Goal: Information Seeking & Learning: Learn about a topic

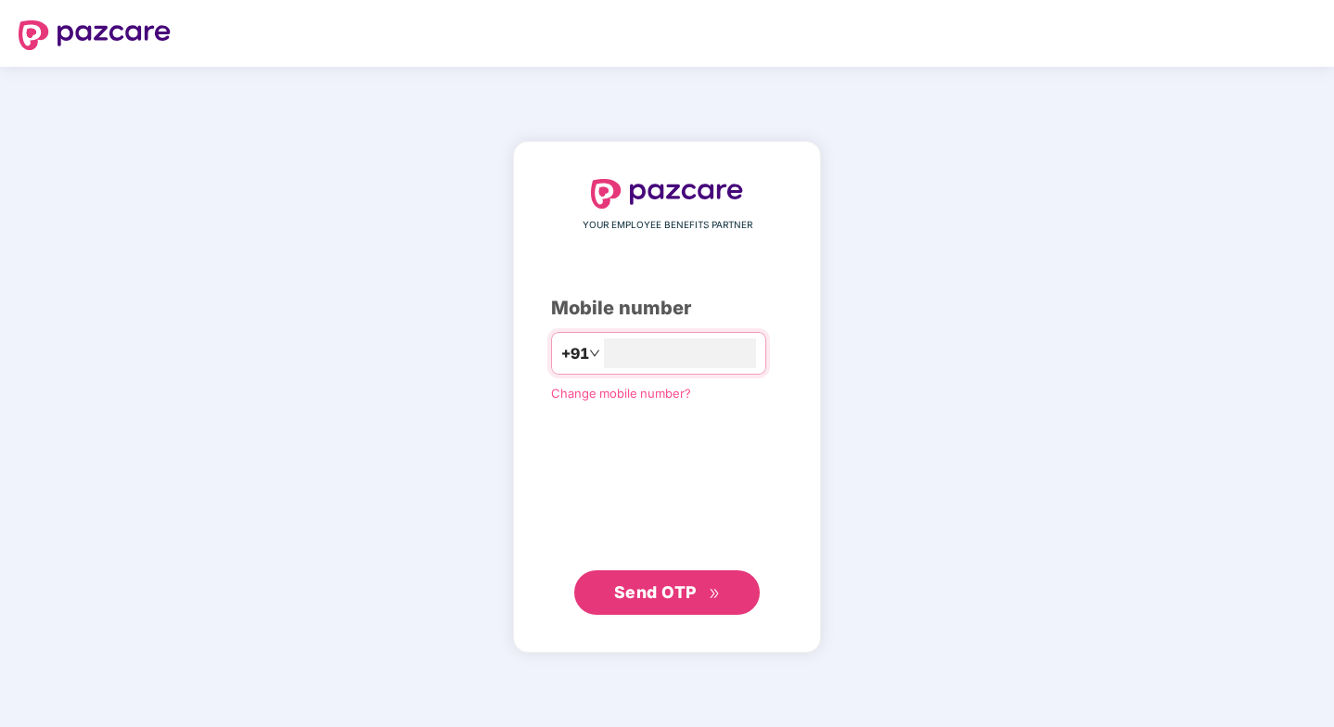
type input "**********"
click at [662, 594] on span "Send OTP" at bounding box center [655, 592] width 83 height 19
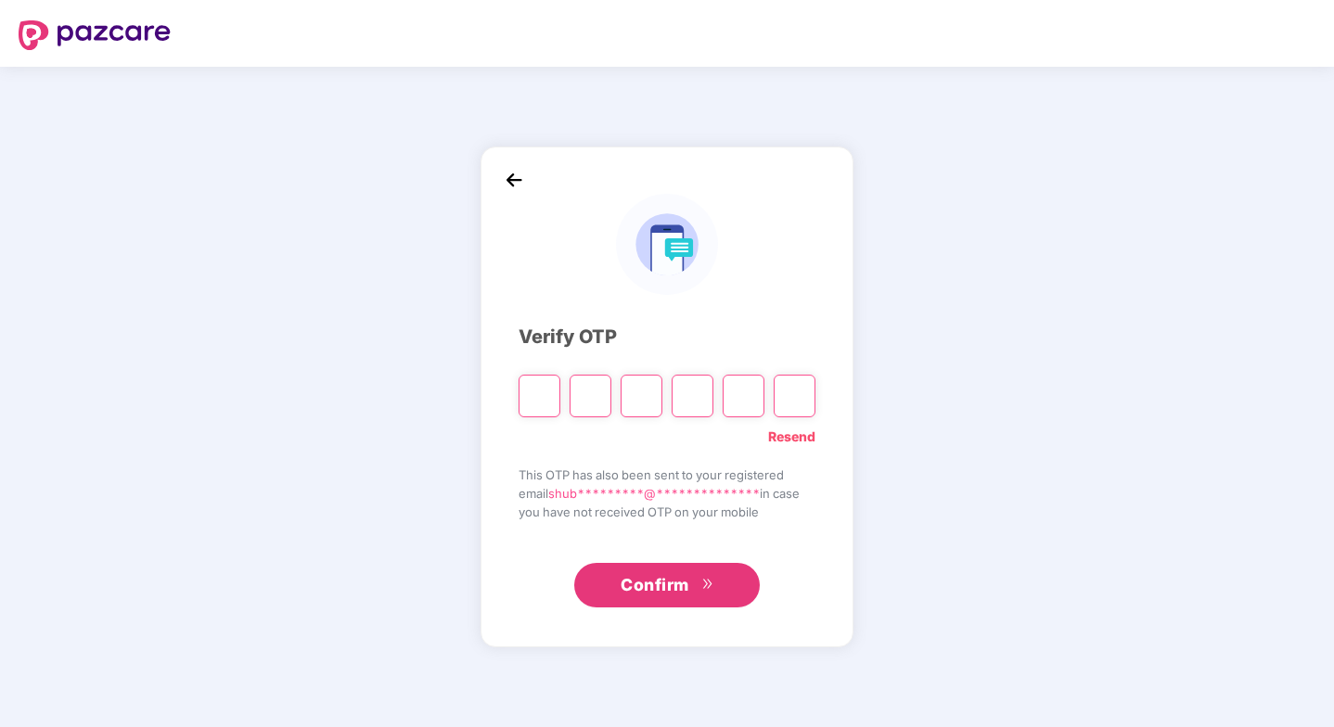
type input "*"
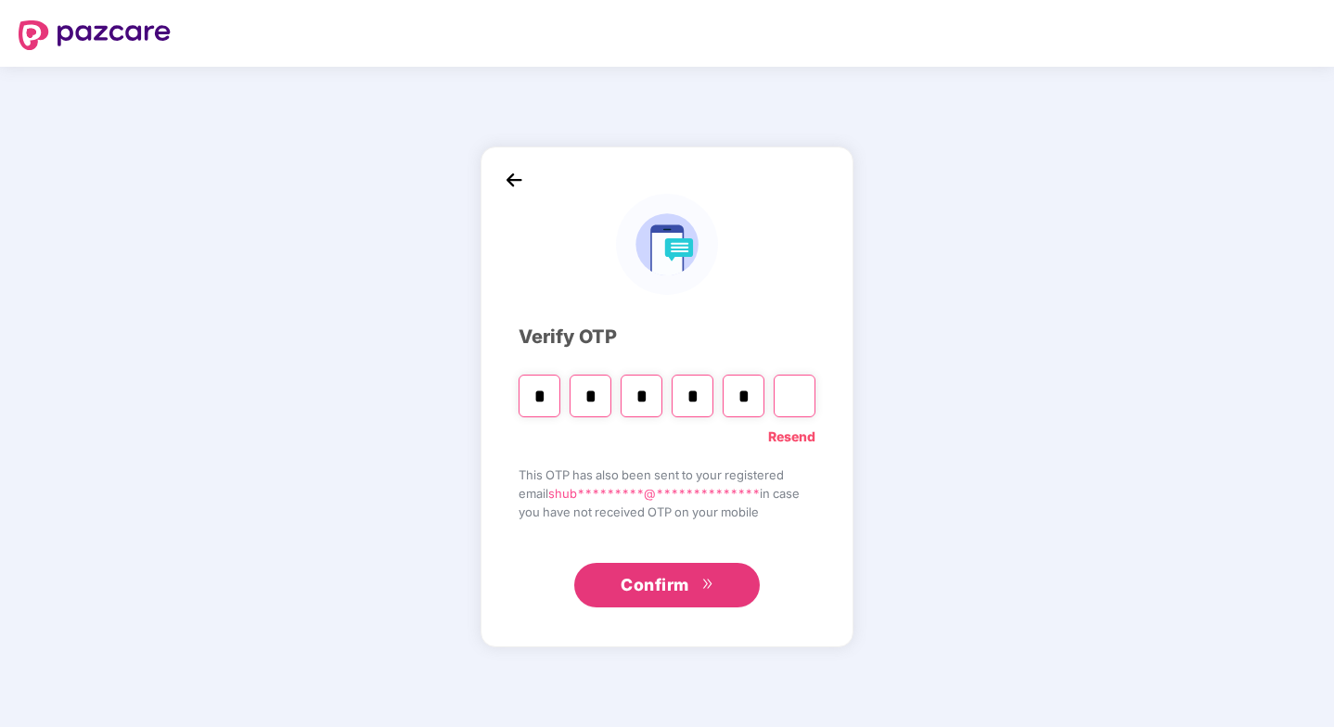
type input "*"
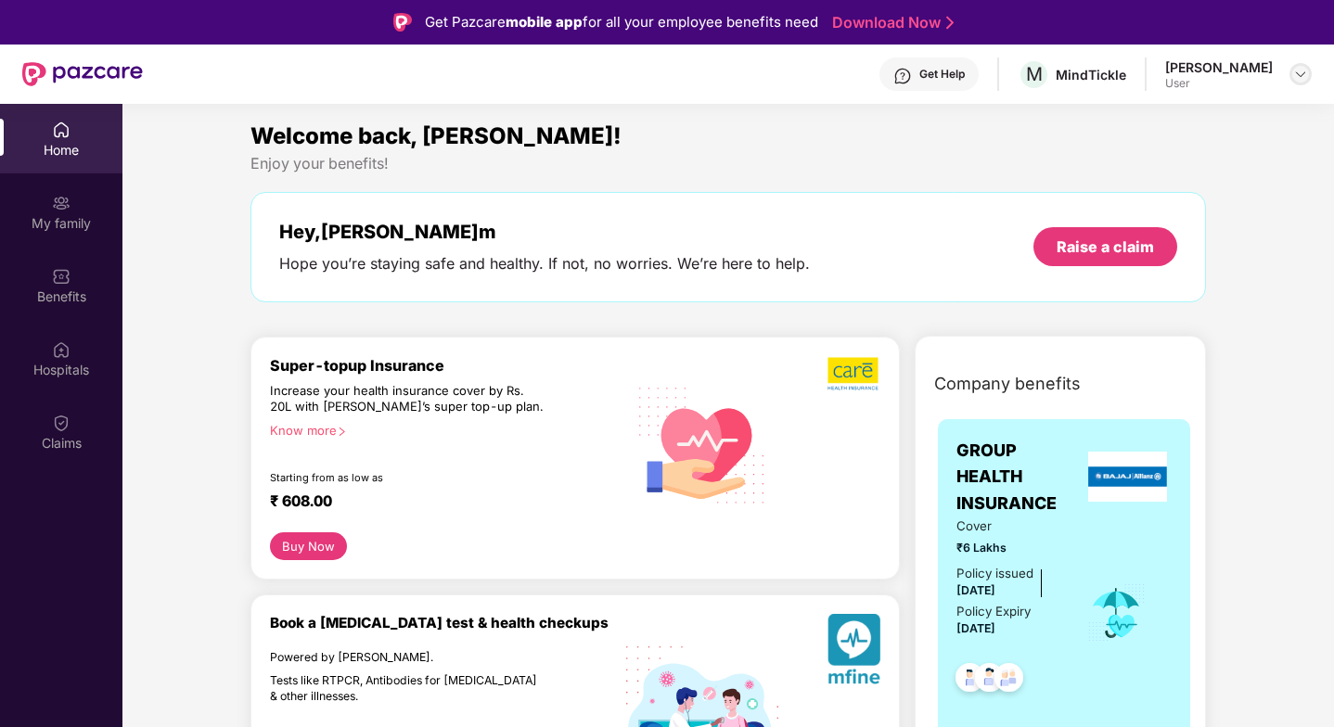
click at [1298, 74] on img at bounding box center [1300, 74] width 15 height 15
click at [71, 354] on div "Hospitals" at bounding box center [61, 359] width 122 height 70
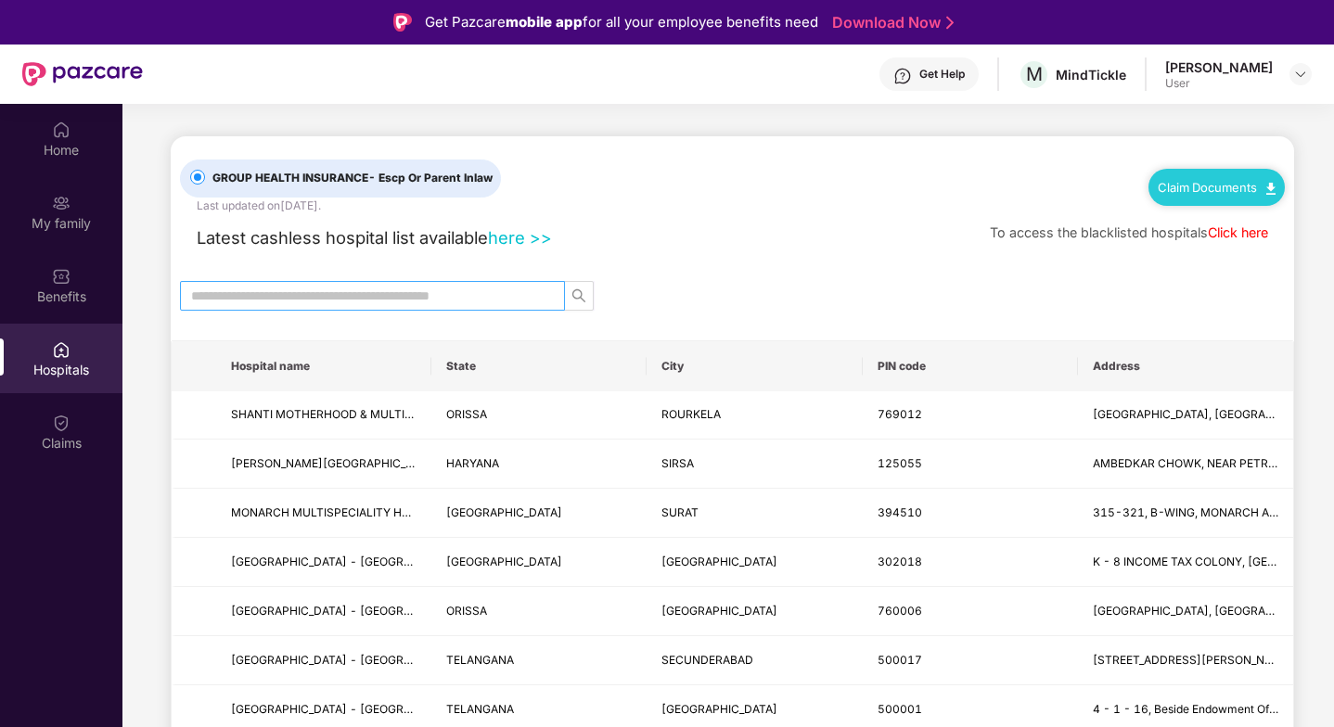
click at [373, 295] on input "text" at bounding box center [365, 296] width 348 height 20
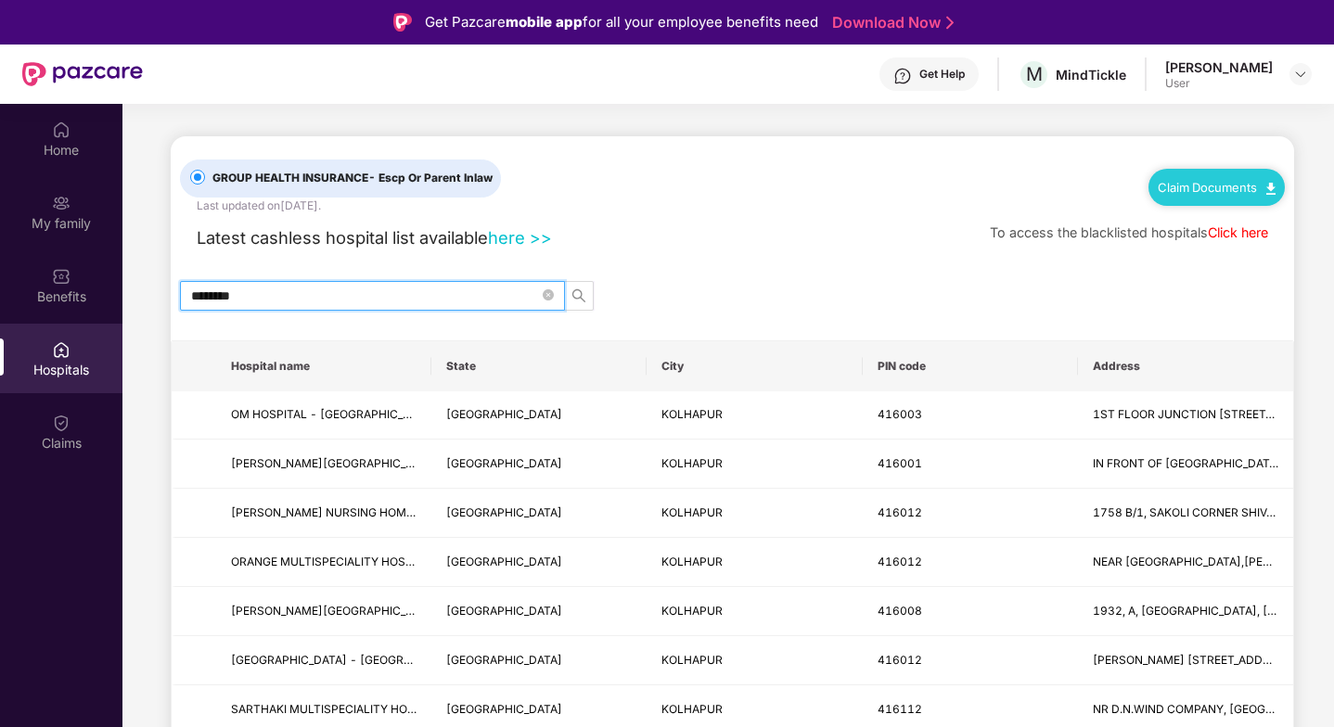
click at [734, 238] on div "Latest cashless hospital list available here >> To access the blacklisted hospi…" at bounding box center [732, 233] width 1105 height 36
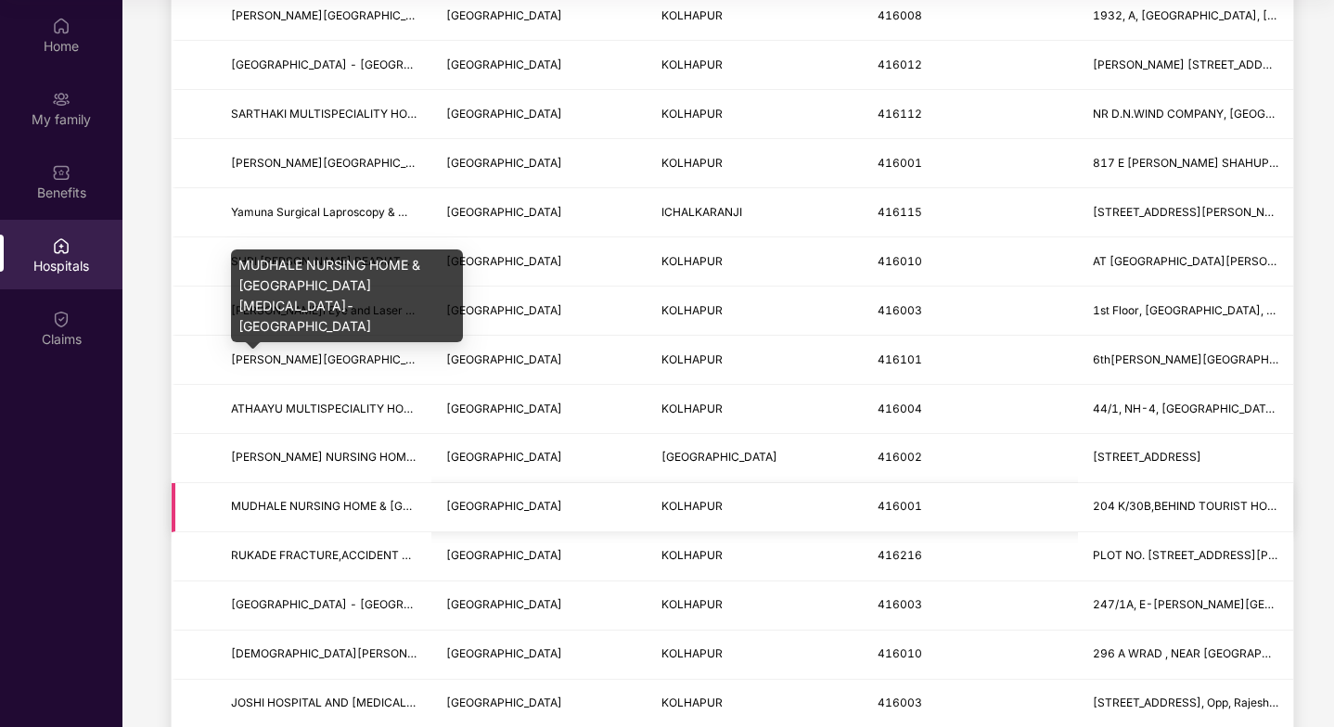
scroll to position [478, 0]
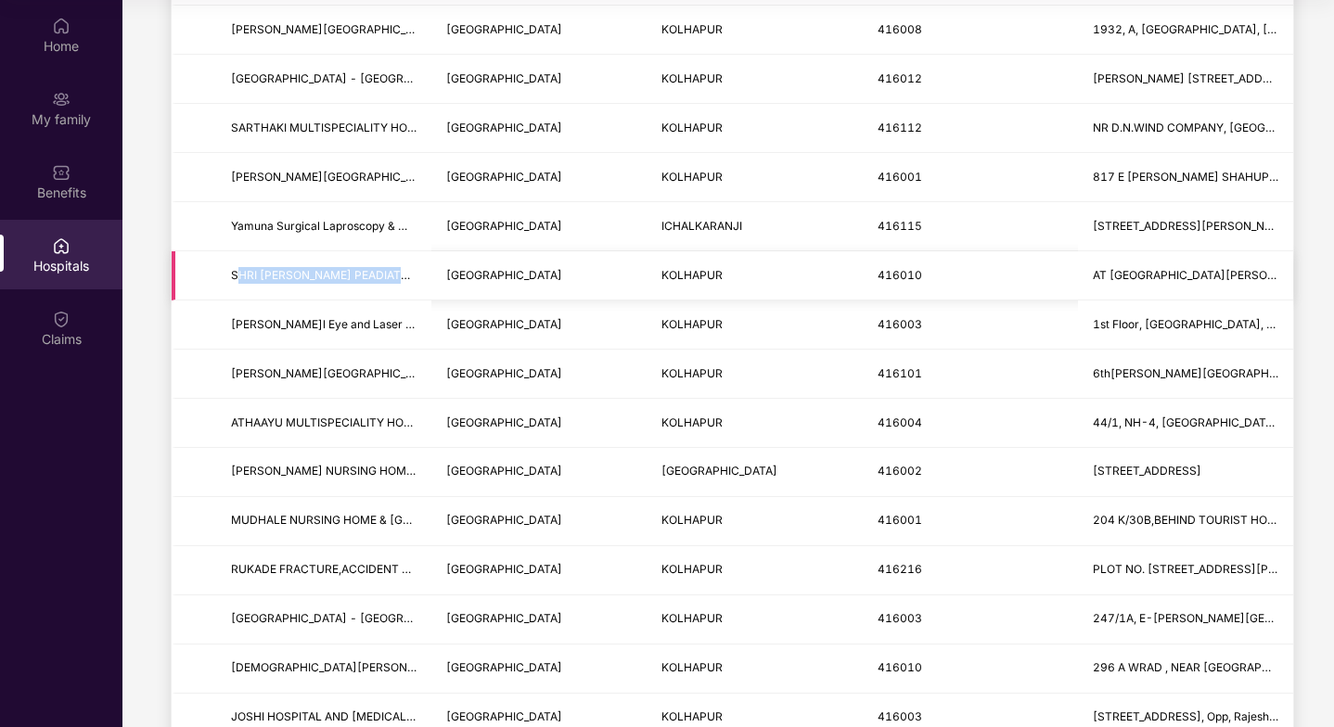
drag, startPoint x: 236, startPoint y: 273, endPoint x: 402, endPoint y: 281, distance: 166.3
click at [402, 281] on span "SHRI [PERSON_NAME] PEADIATRIC AND MULTISPECIALITY HOSPITAL" at bounding box center [324, 276] width 186 height 18
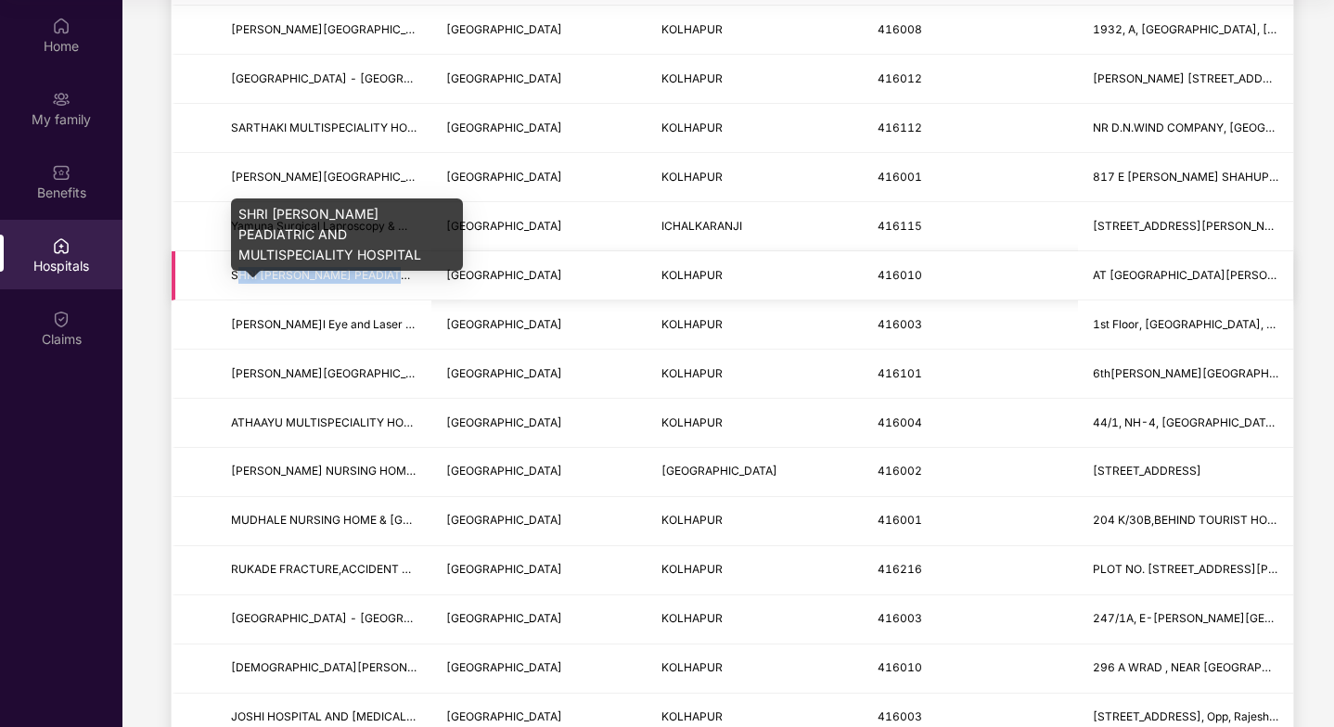
click at [356, 273] on span "SHRI [PERSON_NAME] PEADIATRIC AND MULTISPECIALITY HOSPITAL" at bounding box center [418, 275] width 374 height 14
drag, startPoint x: 237, startPoint y: 275, endPoint x: 320, endPoint y: 282, distance: 83.8
click at [323, 282] on span "SHRI [PERSON_NAME] PEADIATRIC AND MULTISPECIALITY HOSPITAL" at bounding box center [324, 276] width 186 height 18
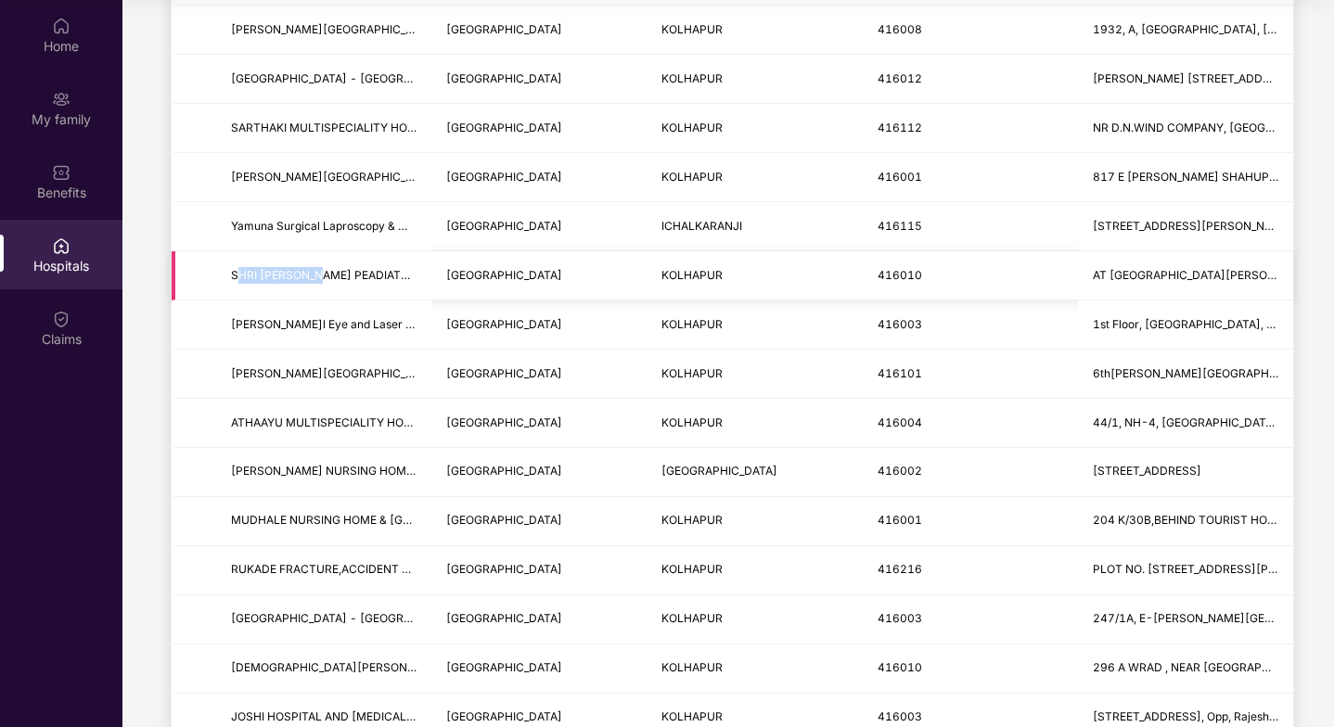
drag, startPoint x: 255, startPoint y: 282, endPoint x: 243, endPoint y: 282, distance: 12.1
click at [254, 282] on span "SHRI [PERSON_NAME] PEADIATRIC AND MULTISPECIALITY HOSPITAL" at bounding box center [324, 276] width 186 height 18
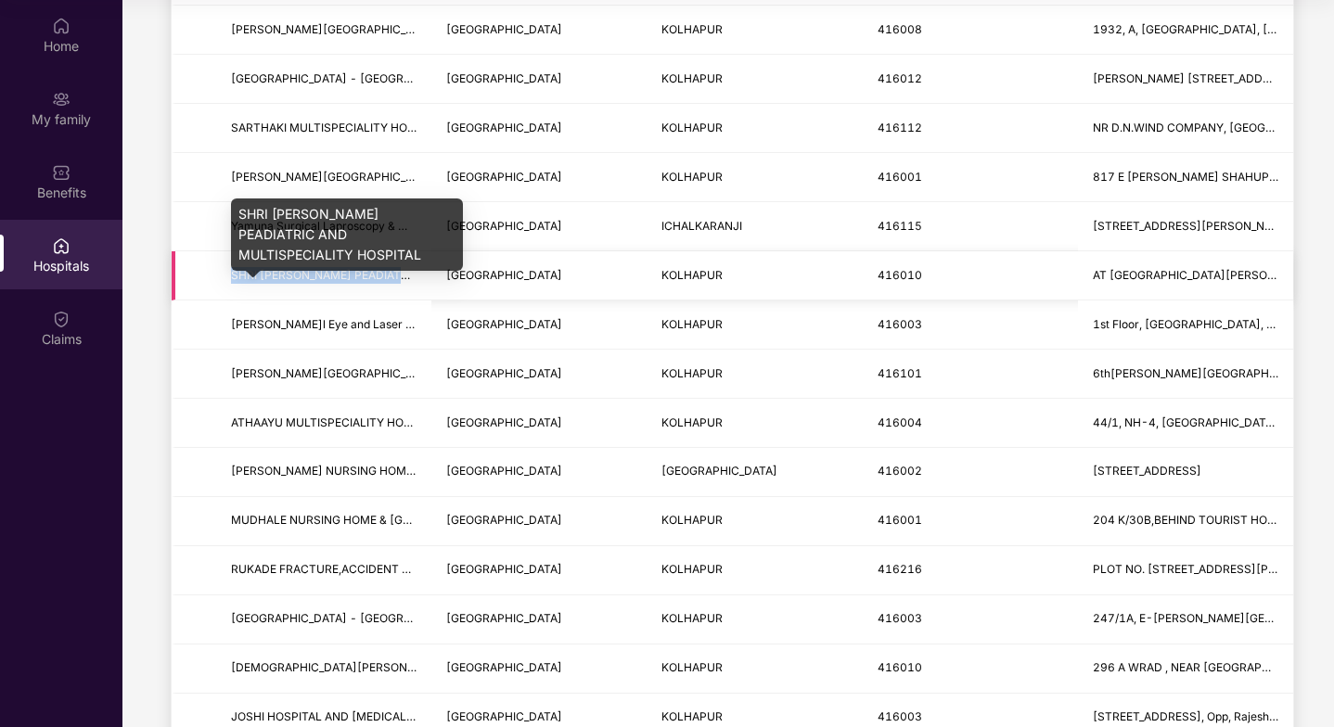
drag, startPoint x: 234, startPoint y: 275, endPoint x: 404, endPoint y: 280, distance: 169.9
click at [404, 280] on span "SHRI [PERSON_NAME] PEADIATRIC AND MULTISPECIALITY HOSPITAL" at bounding box center [418, 275] width 374 height 14
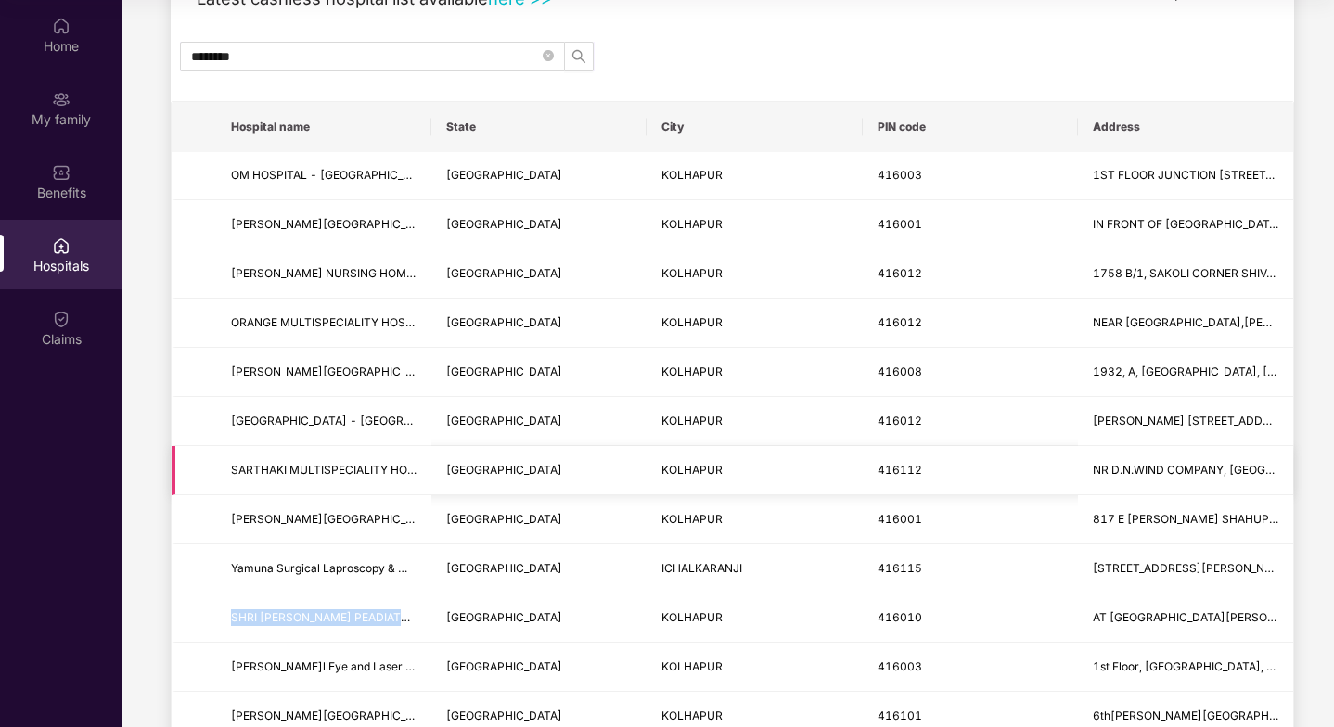
scroll to position [0, 0]
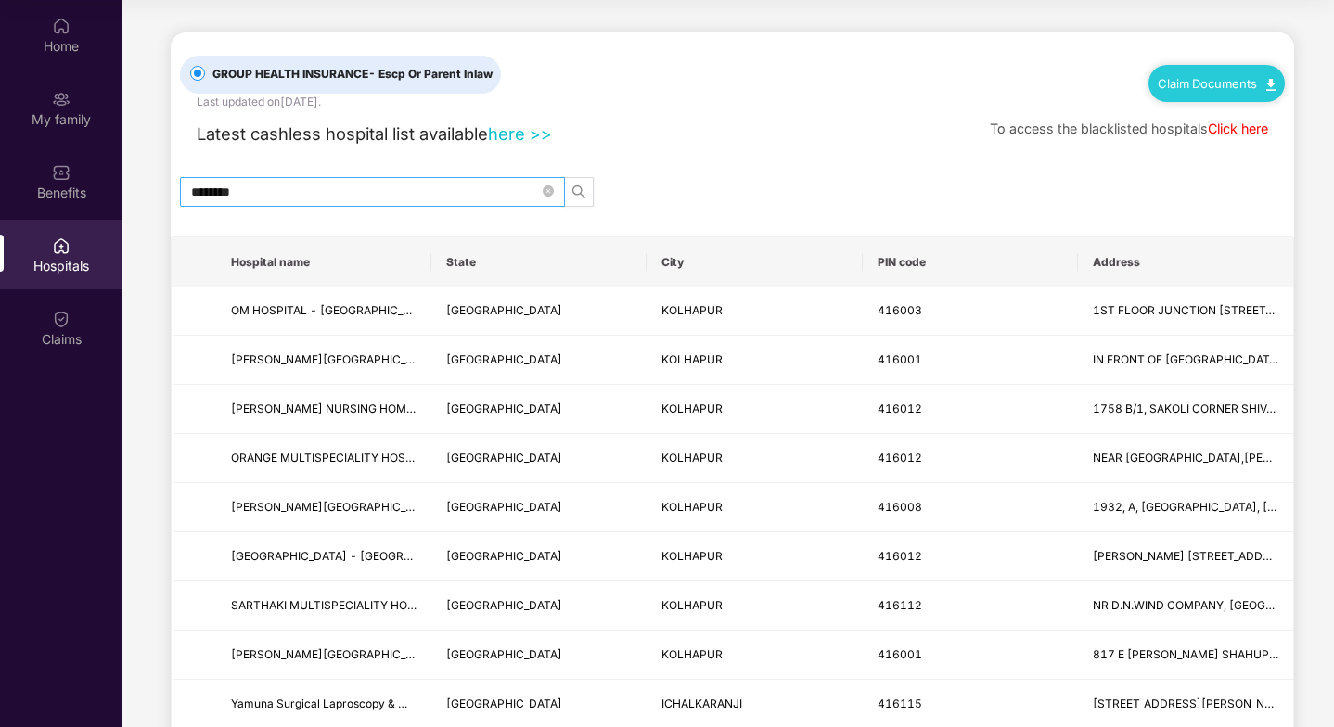
click at [261, 198] on input "********" at bounding box center [365, 192] width 348 height 20
click at [583, 197] on icon "search" at bounding box center [578, 192] width 15 height 15
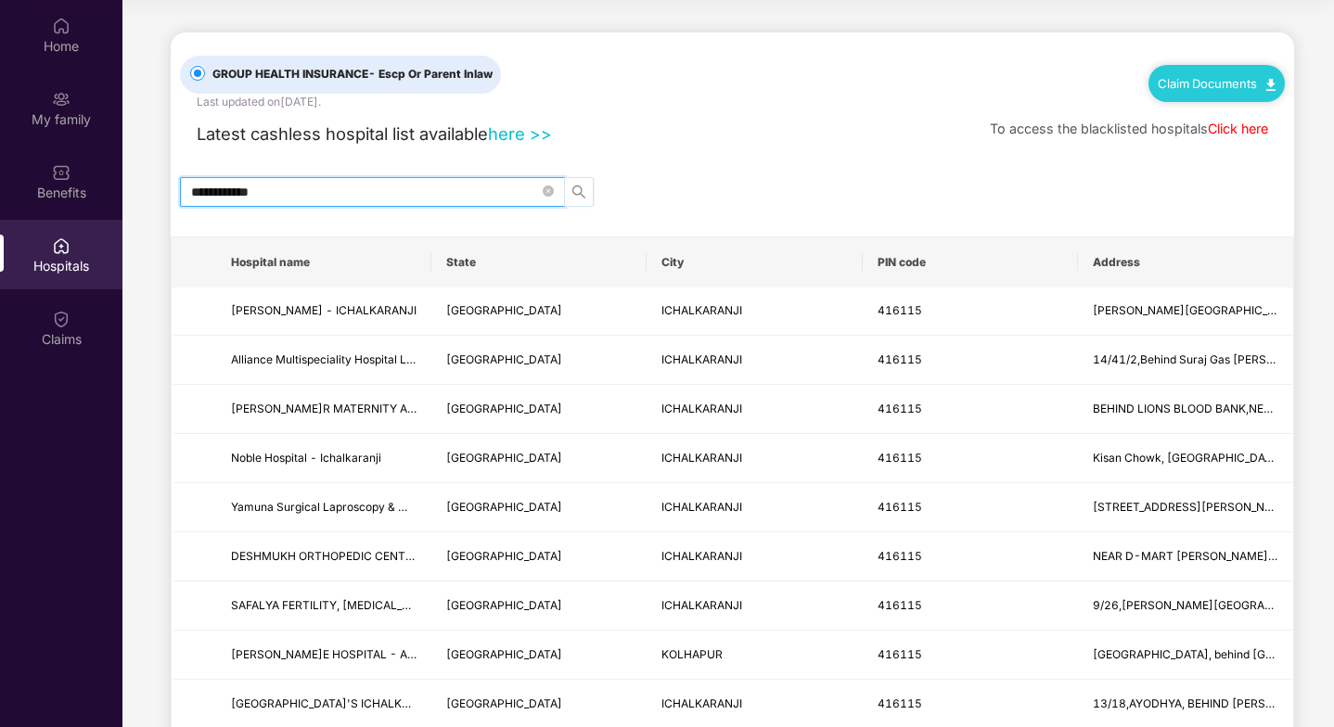
click at [571, 187] on icon "search" at bounding box center [578, 192] width 15 height 15
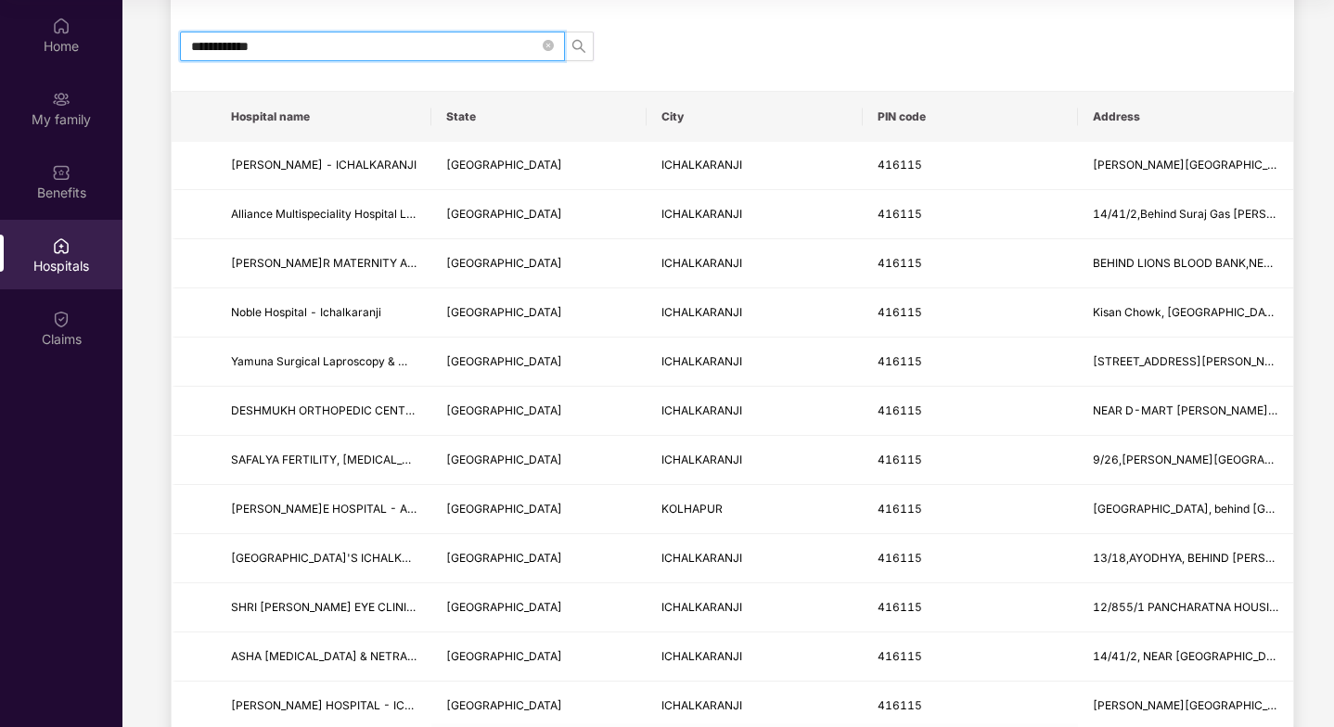
scroll to position [117, 0]
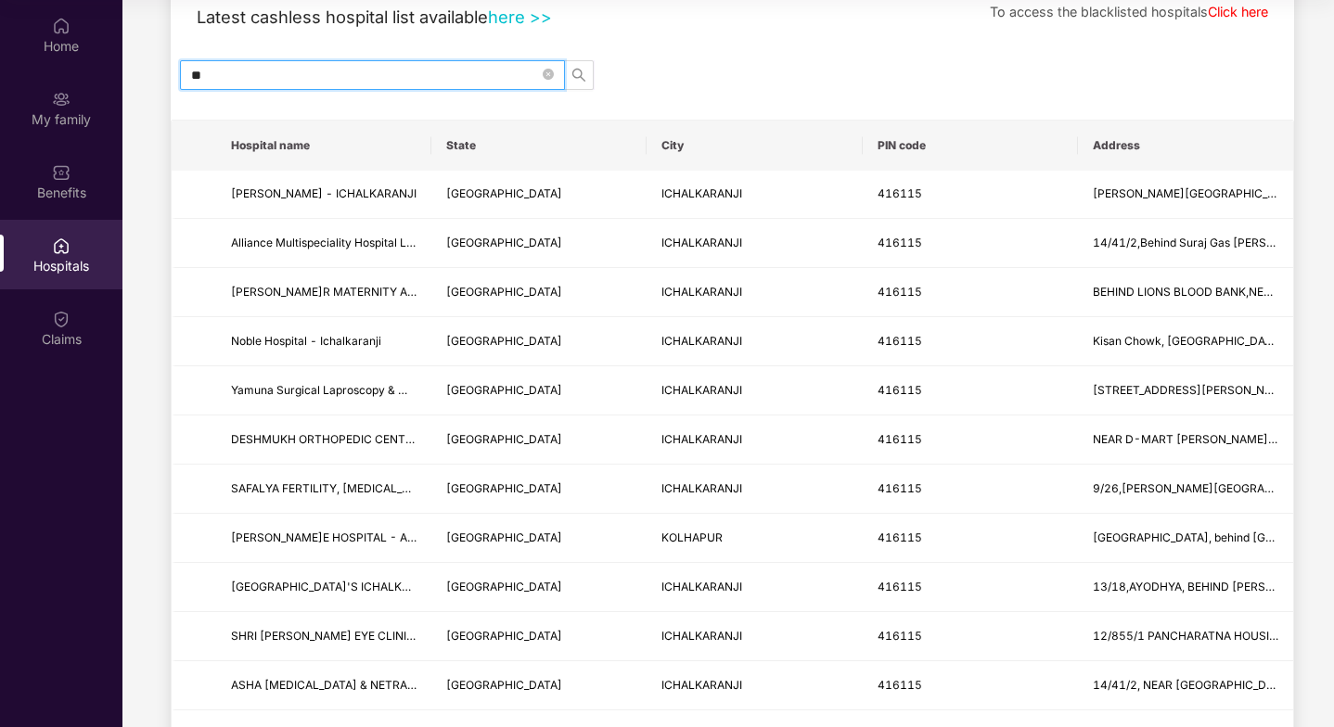
type input "*"
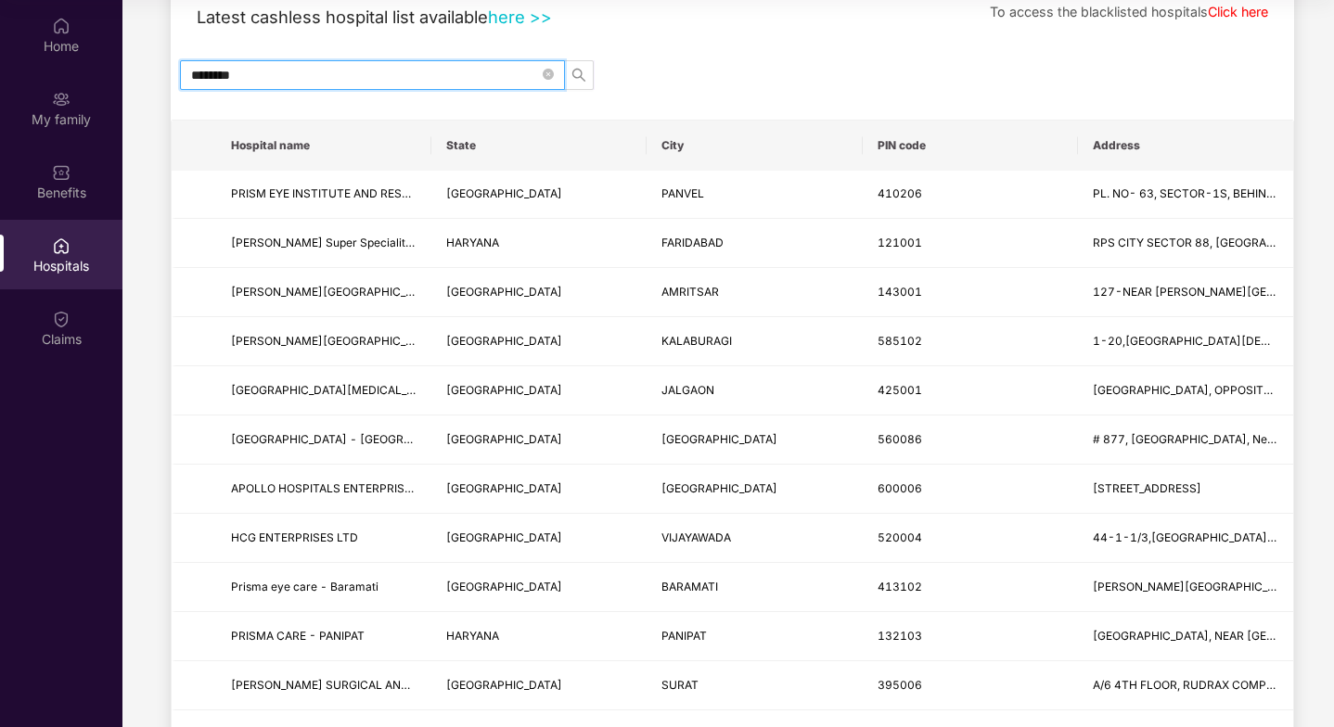
scroll to position [0, 0]
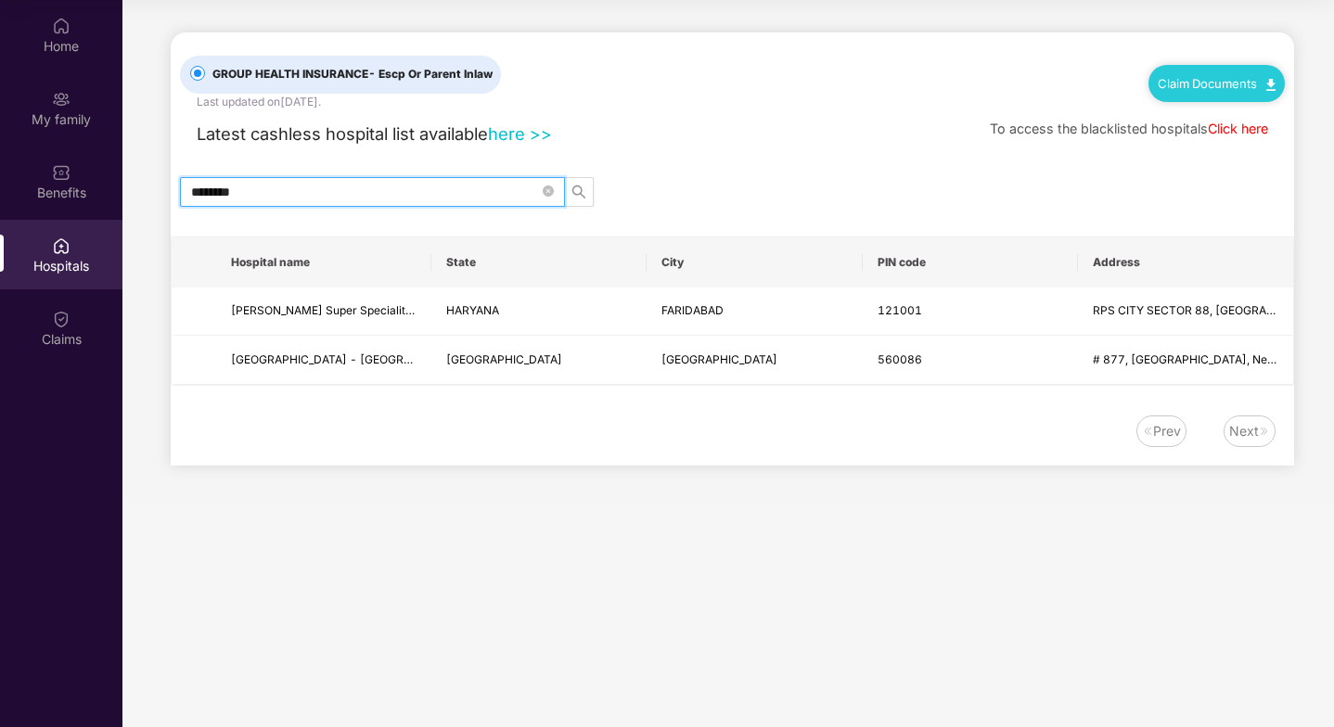
click at [512, 140] on link "here >>" at bounding box center [520, 133] width 64 height 20
click at [339, 200] on input "********" at bounding box center [365, 192] width 348 height 20
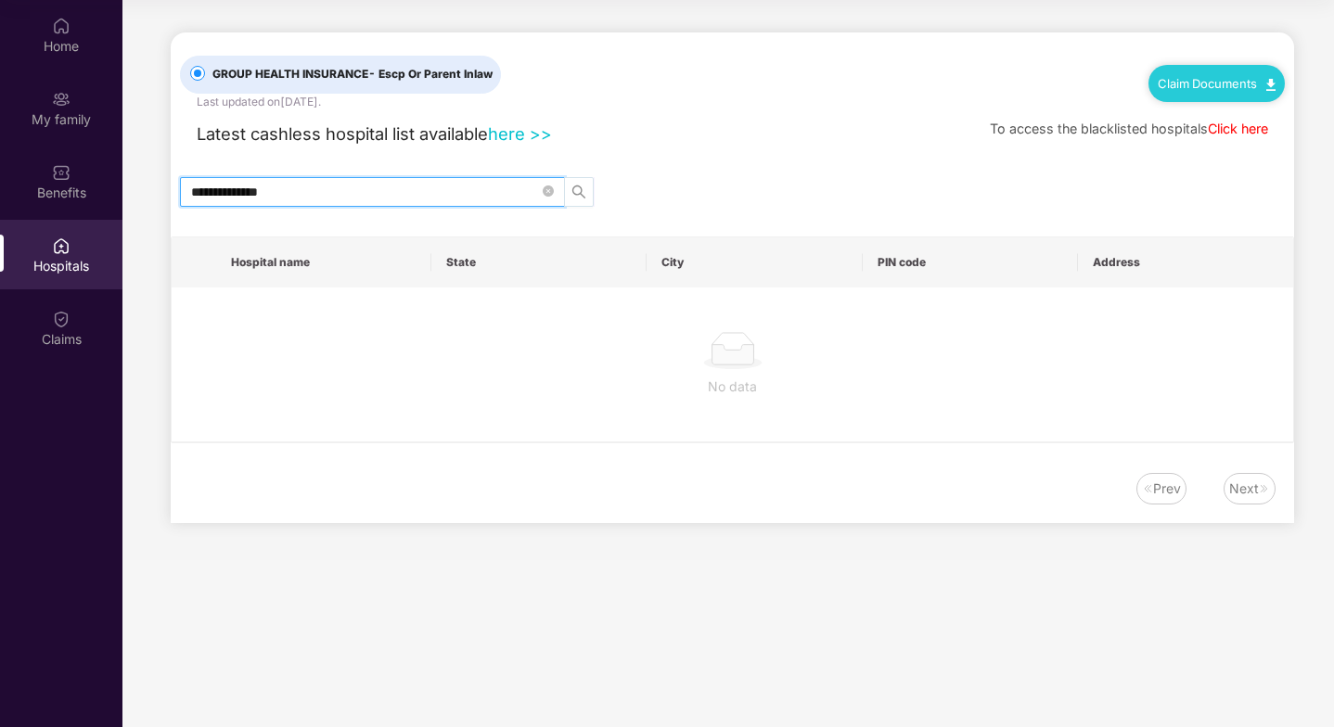
click at [576, 190] on icon "search" at bounding box center [578, 192] width 15 height 15
type input "**********"
click at [701, 194] on div "**********" at bounding box center [733, 192] width 1124 height 30
click at [415, 71] on span "- Escp Or Parent Inlaw" at bounding box center [430, 74] width 124 height 14
click at [1227, 132] on link "Click here" at bounding box center [1238, 129] width 60 height 16
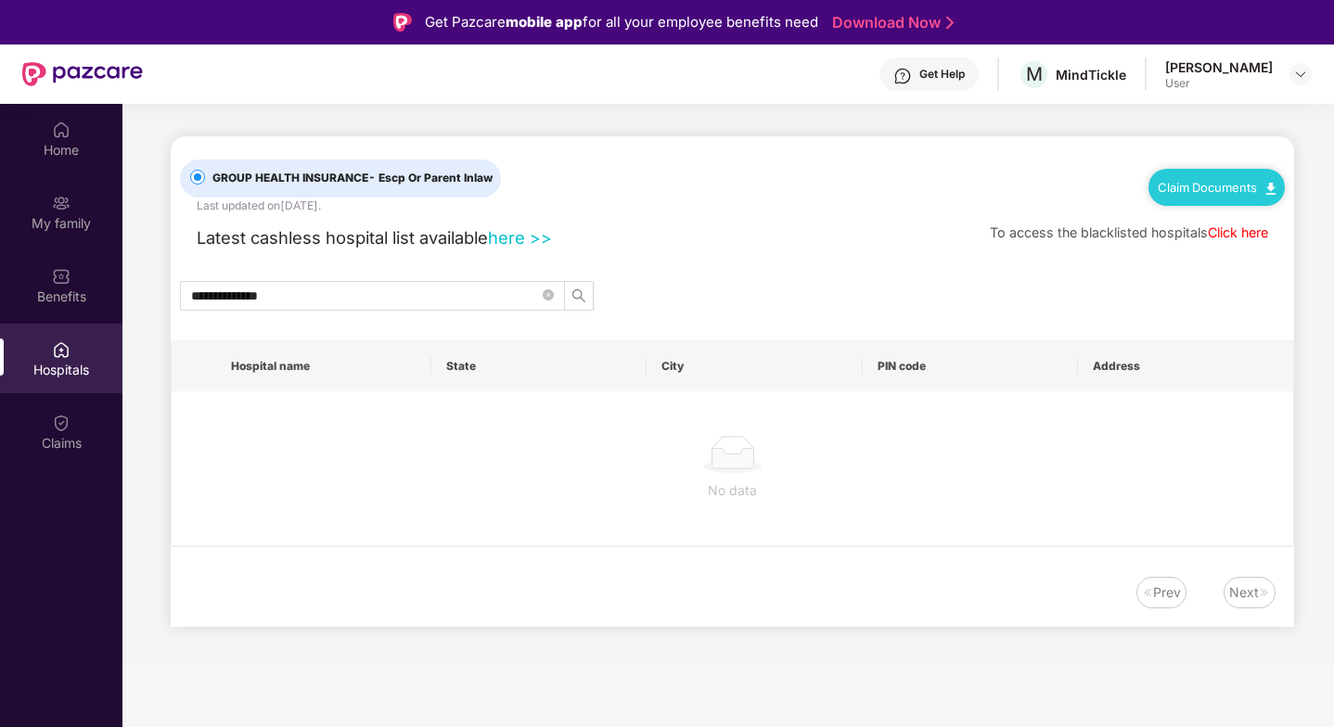
click at [282, 134] on main "**********" at bounding box center [728, 384] width 1212 height 560
click at [58, 434] on div "Claims" at bounding box center [61, 443] width 122 height 19
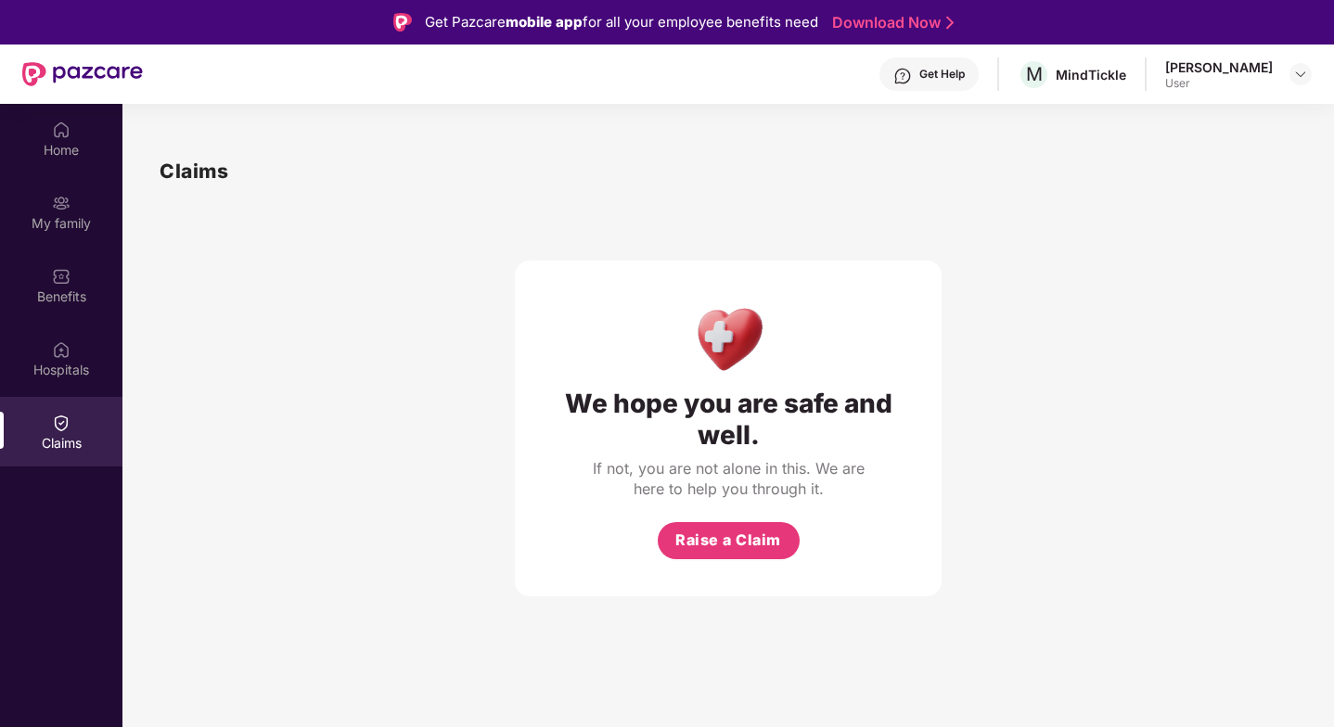
click at [328, 308] on div "We hope you are safe and well. If not, you are not alone in this. We are here t…" at bounding box center [728, 391] width 1137 height 410
click at [71, 357] on div "Hospitals" at bounding box center [61, 359] width 122 height 70
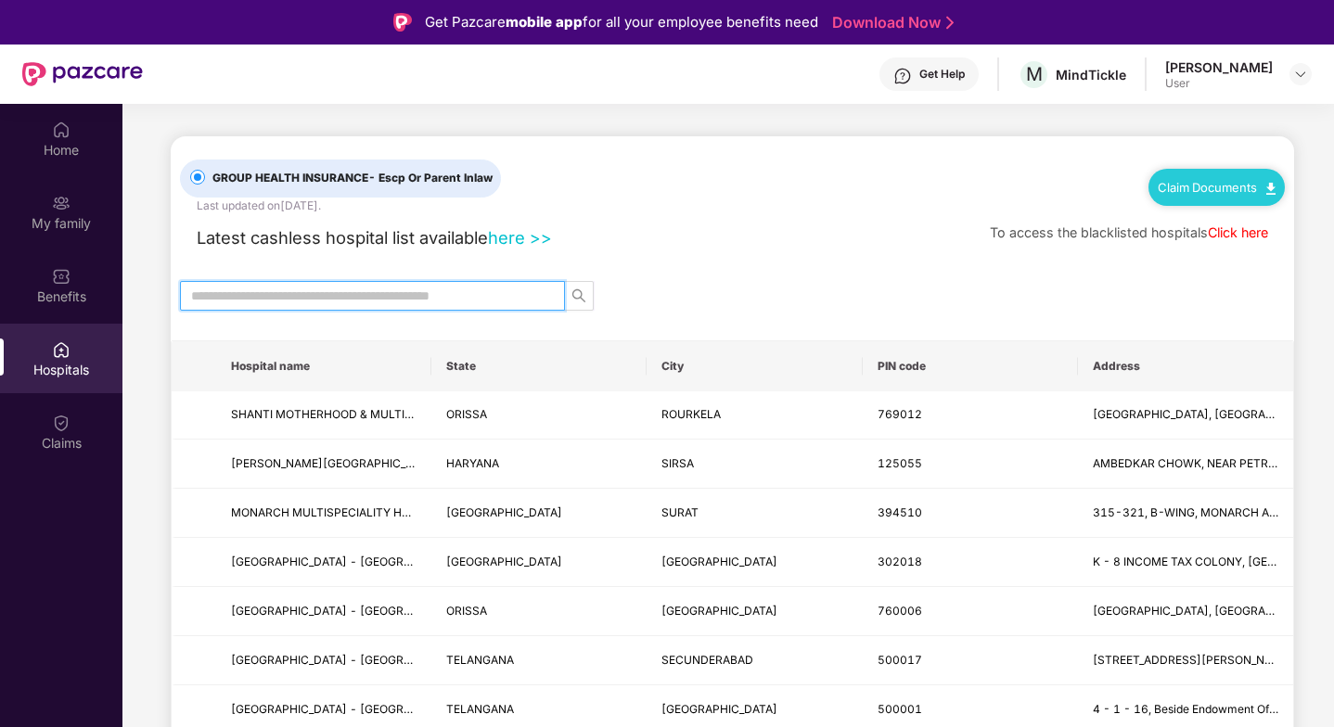
click at [199, 295] on input "text" at bounding box center [365, 296] width 348 height 20
click at [171, 293] on div at bounding box center [733, 296] width 1124 height 30
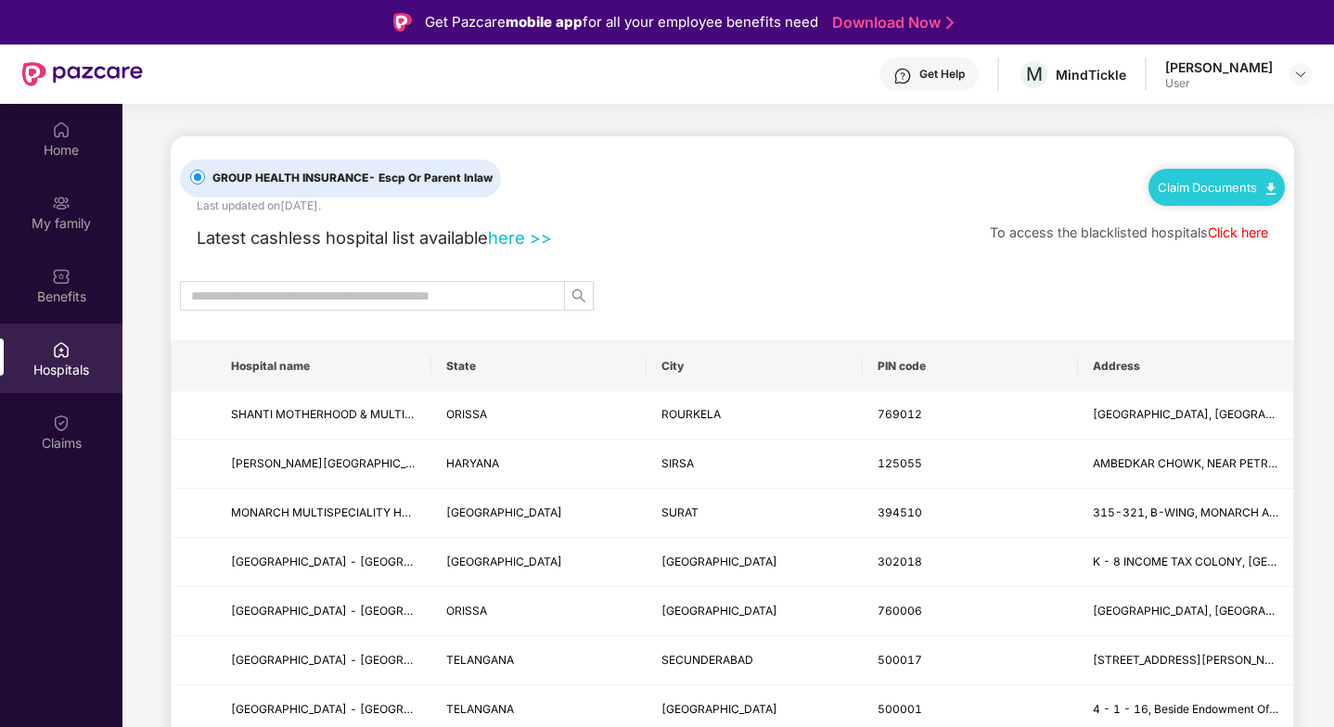
click at [321, 205] on div "Last updated on 6 [DATE] ." at bounding box center [259, 207] width 124 height 18
click at [54, 286] on div "Benefits" at bounding box center [61, 285] width 122 height 70
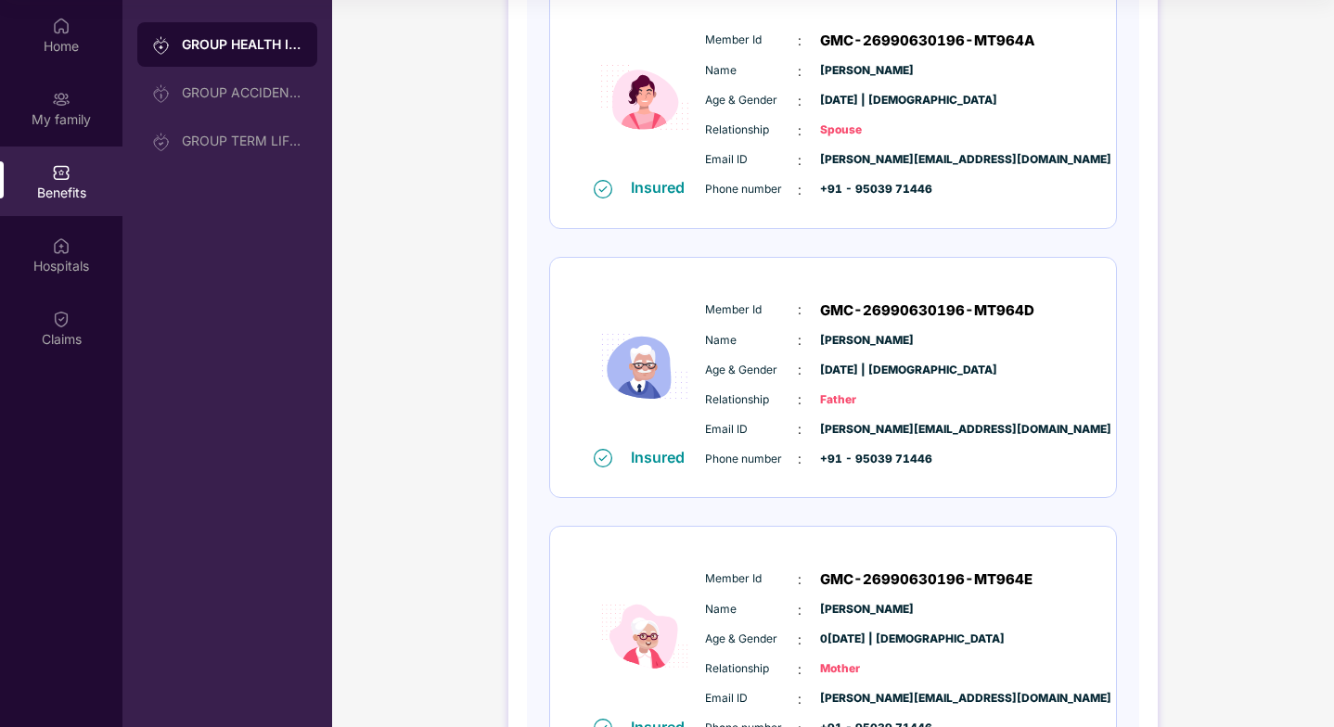
scroll to position [515, 0]
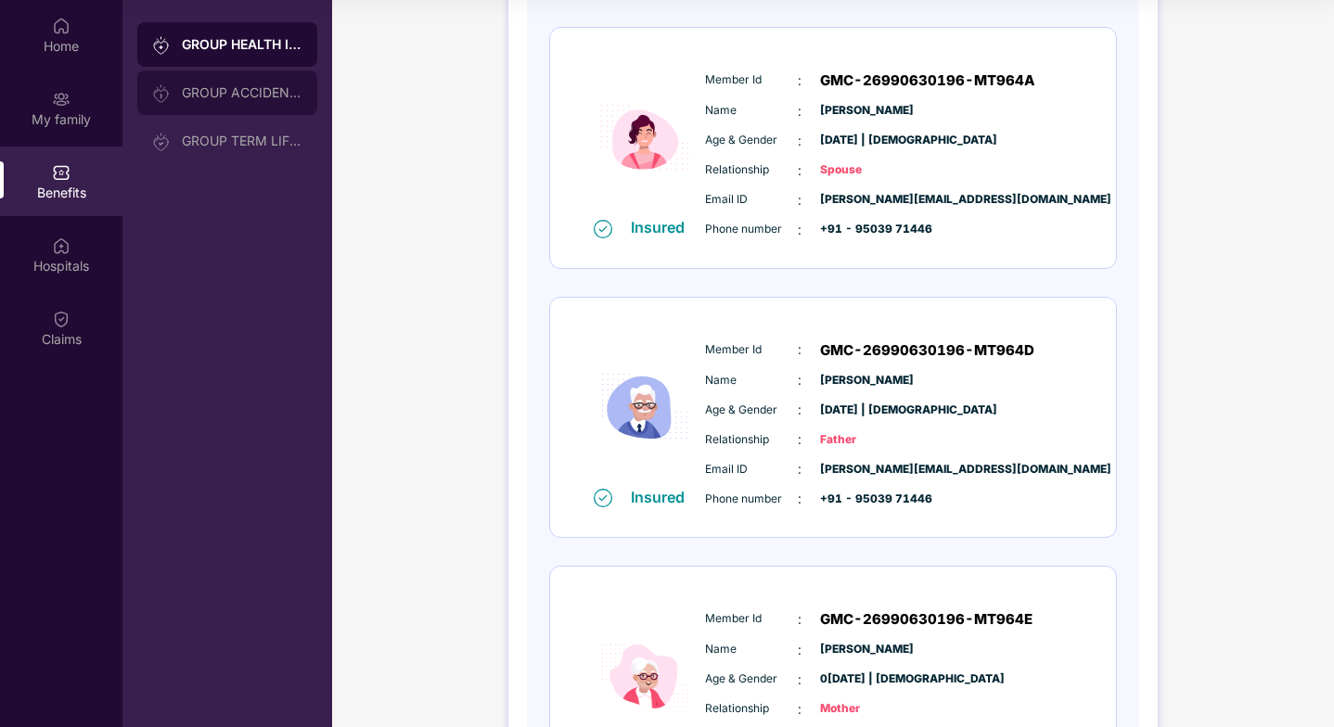
click at [256, 93] on div "GROUP ACCIDENTAL INSURANCE" at bounding box center [242, 92] width 121 height 15
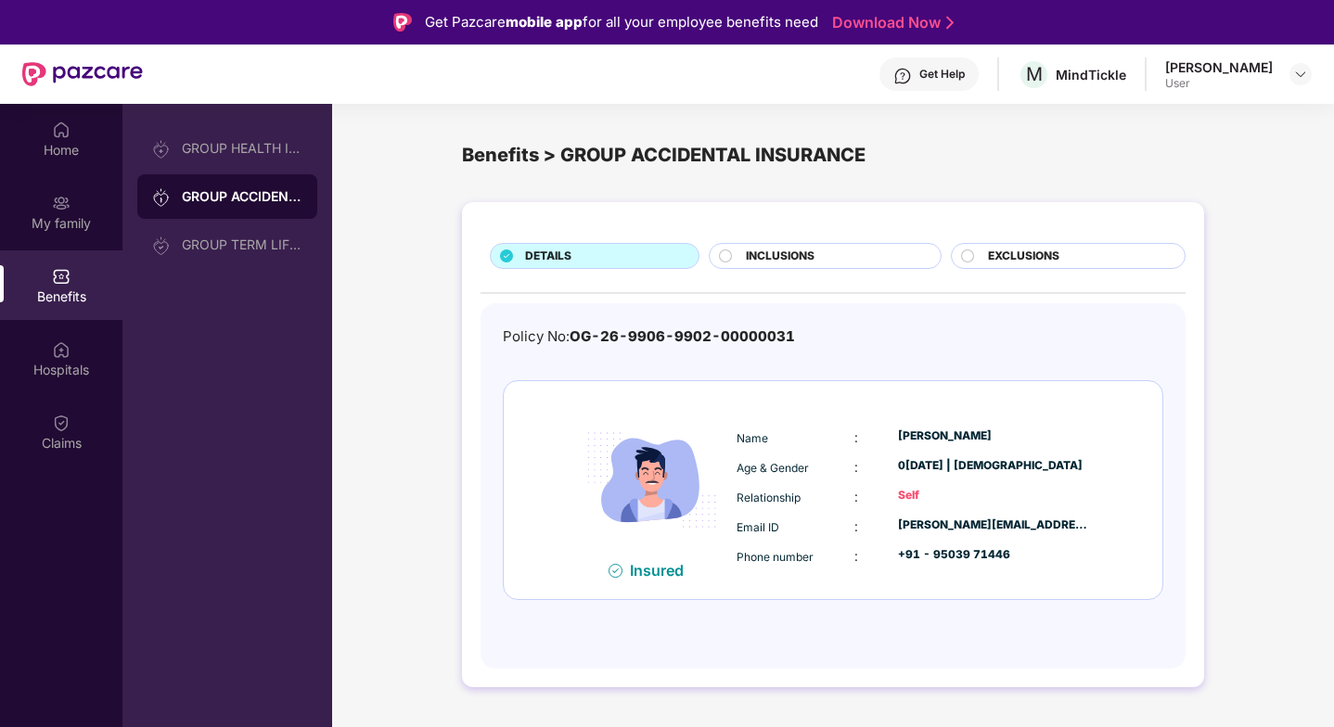
click at [797, 258] on span "INCLUSIONS" at bounding box center [780, 257] width 69 height 18
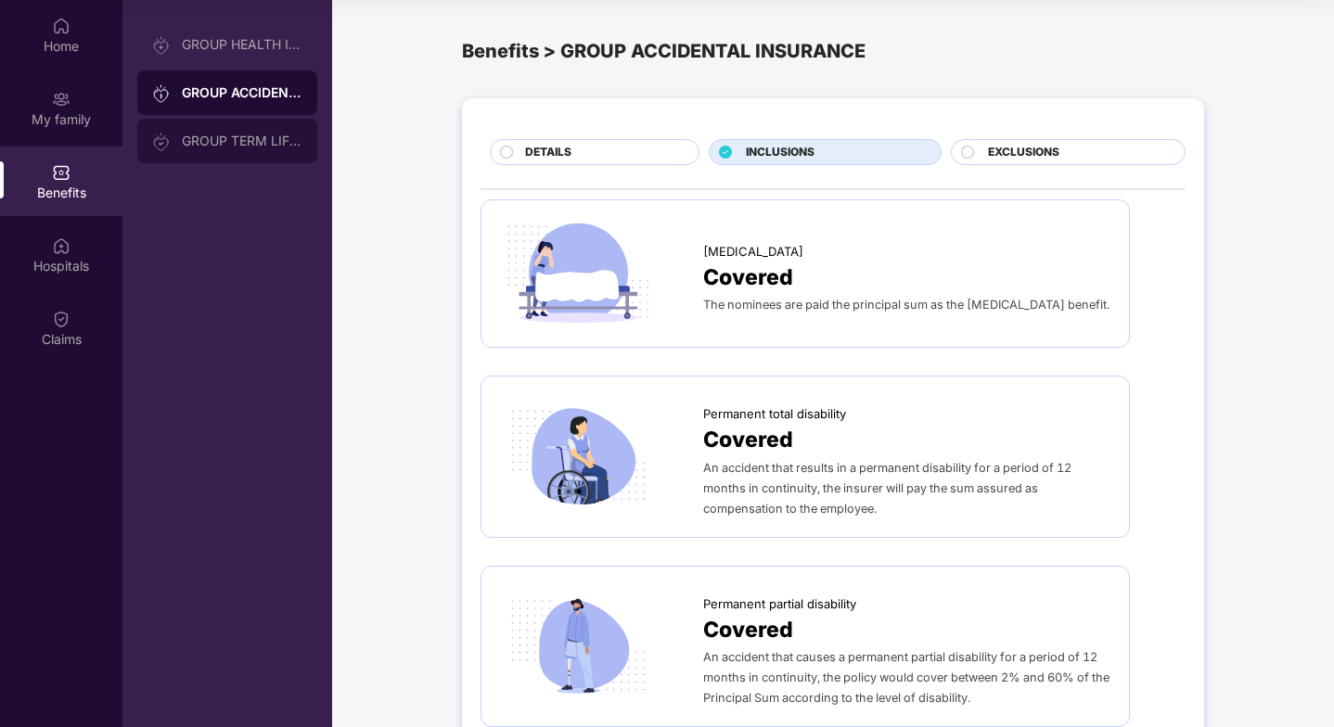
click at [237, 130] on div "GROUP TERM LIFE INSURANCE" at bounding box center [227, 141] width 180 height 45
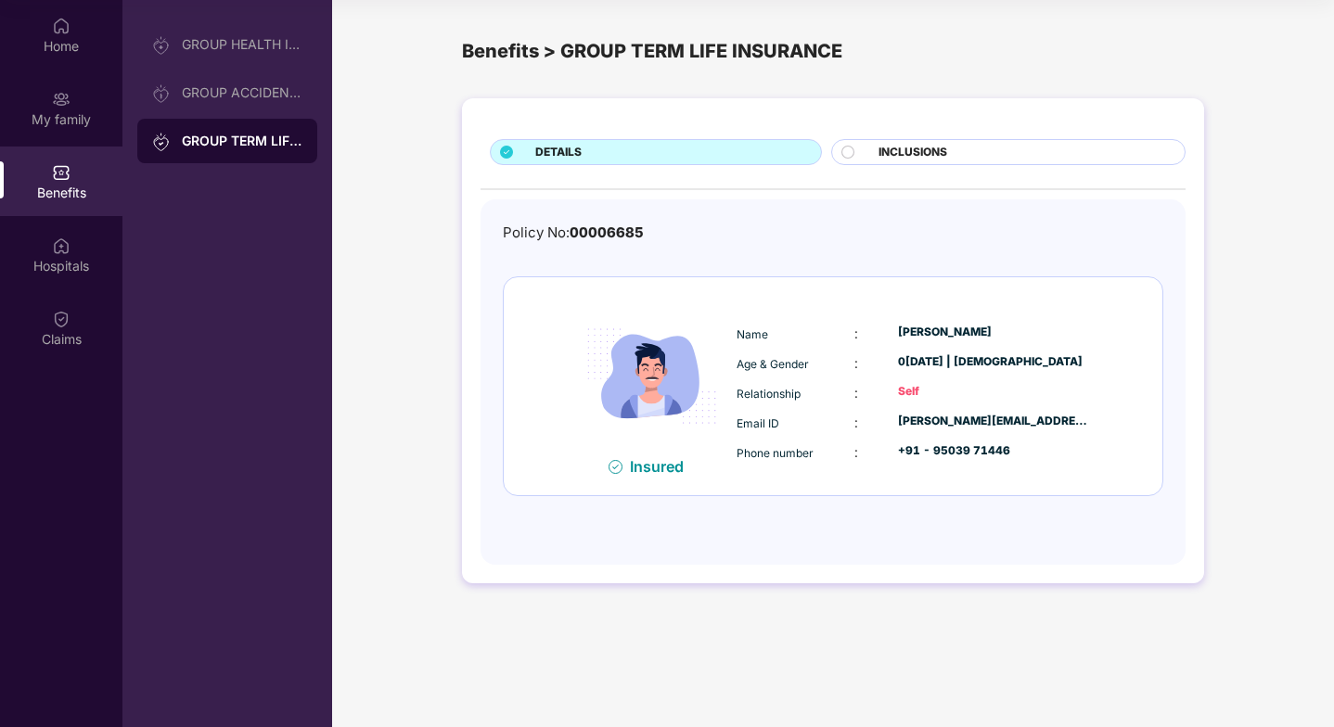
click at [782, 300] on div "Insured Name : [PERSON_NAME] Age & Gender : [DATE] | [DEMOGRAPHIC_DATA] Relatio…" at bounding box center [833, 386] width 659 height 218
click at [929, 152] on span "INCLUSIONS" at bounding box center [913, 153] width 69 height 18
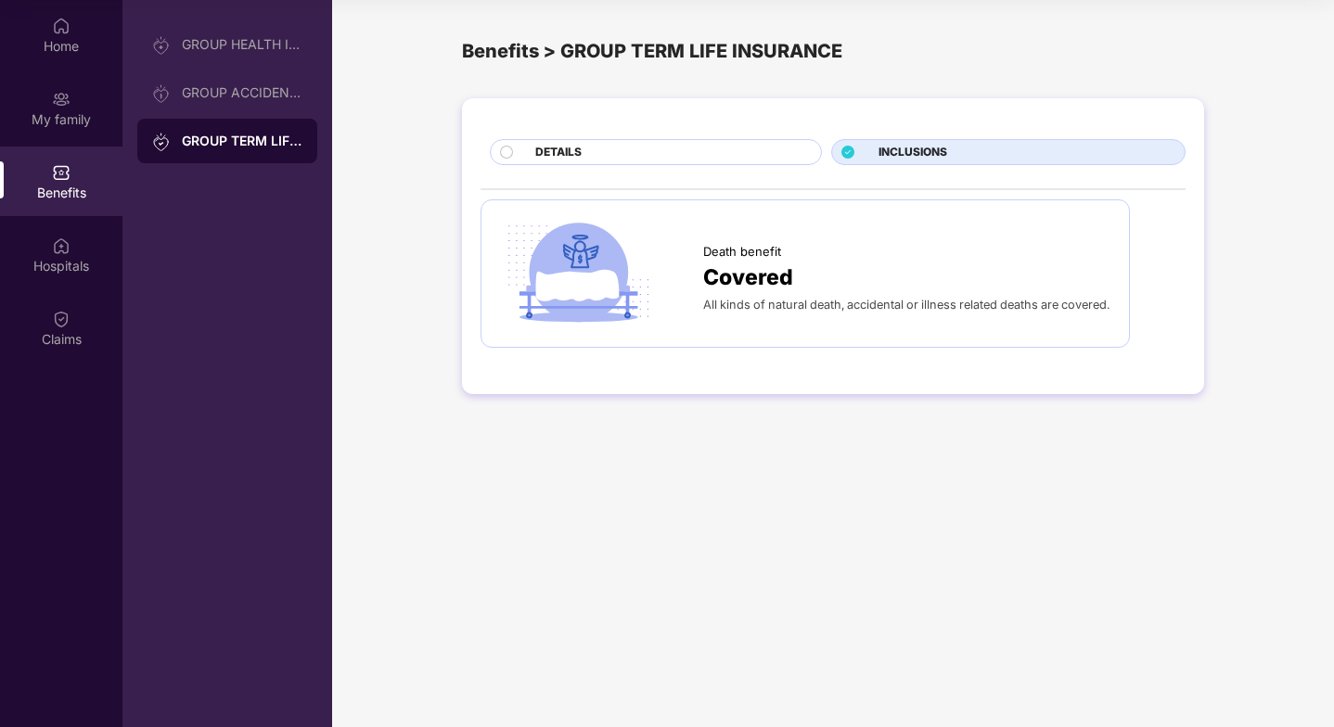
click at [810, 417] on div "DETAILS INCLUSIONS Death benefit Covered All kinds of natural death, accidental…" at bounding box center [833, 255] width 1002 height 332
click at [239, 33] on div "GROUP HEALTH INSURANCE" at bounding box center [227, 44] width 180 height 45
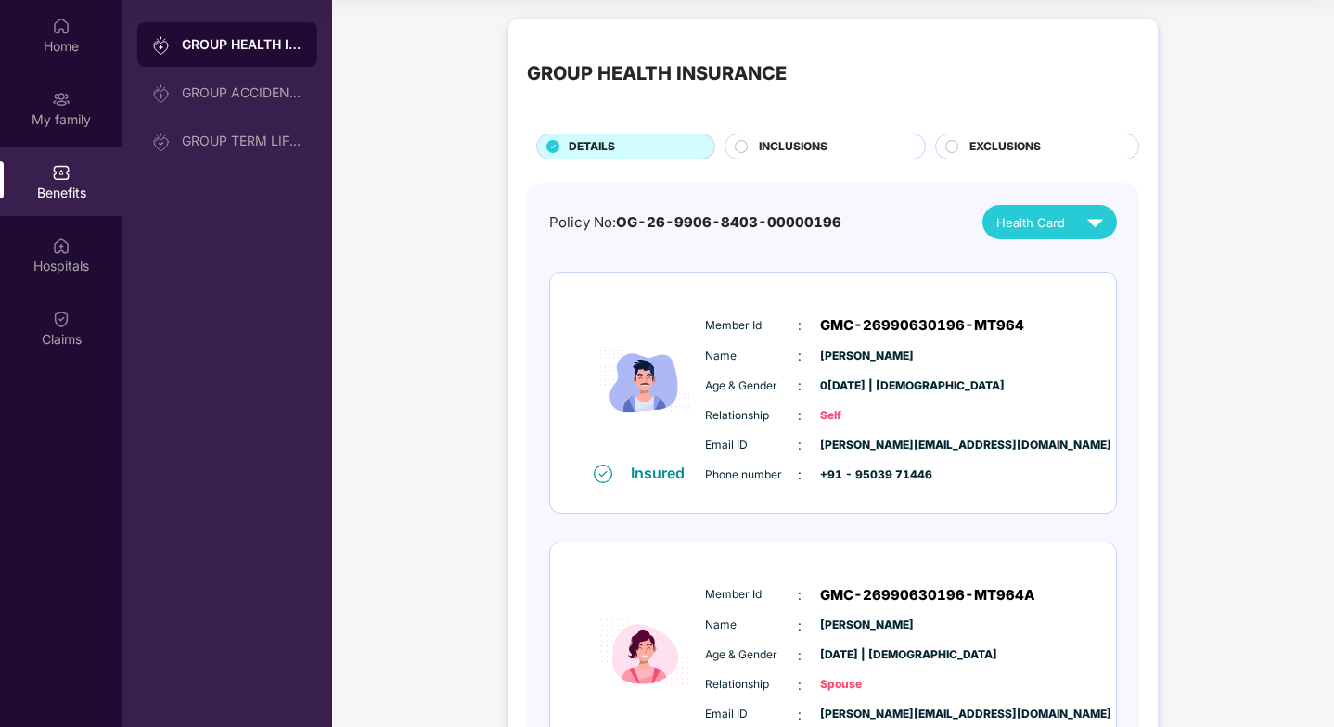
click at [860, 149] on div "INCLUSIONS" at bounding box center [833, 148] width 166 height 20
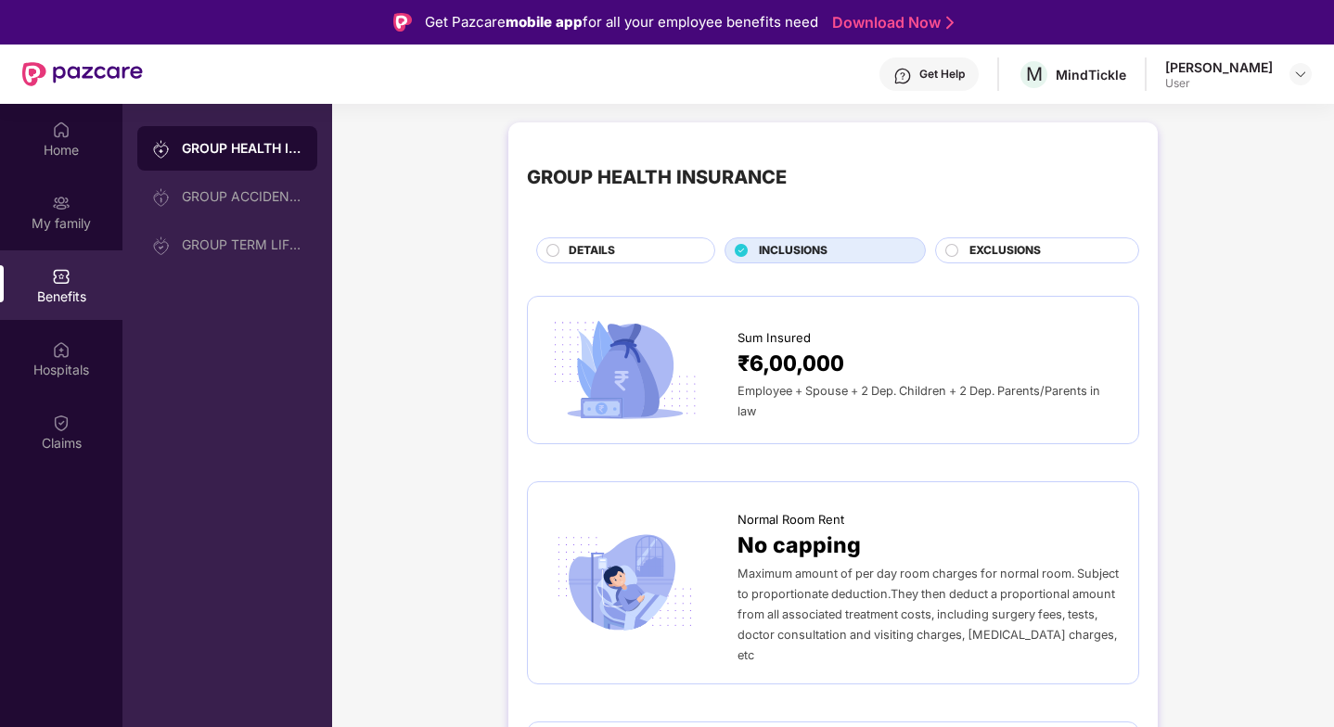
click at [1013, 195] on div "GROUP HEALTH INSURANCE" at bounding box center [833, 178] width 612 height 74
click at [952, 250] on circle at bounding box center [952, 250] width 12 height 12
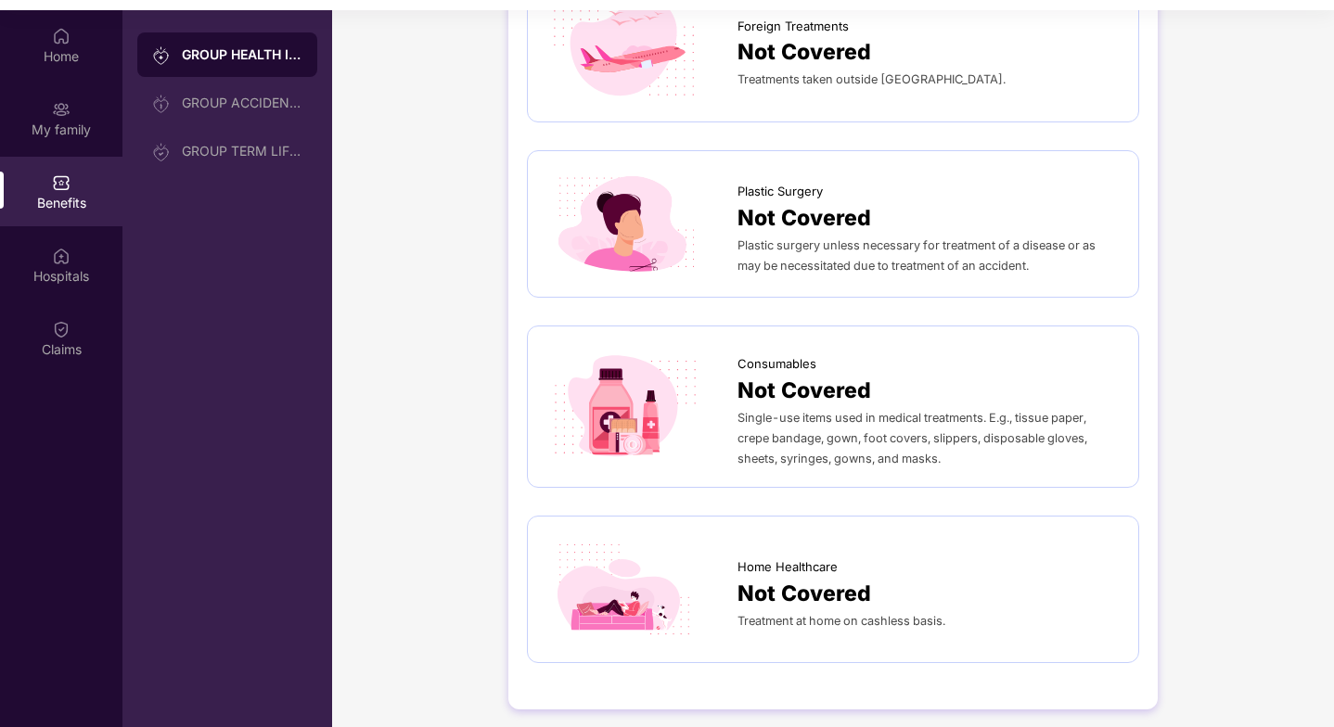
scroll to position [104, 0]
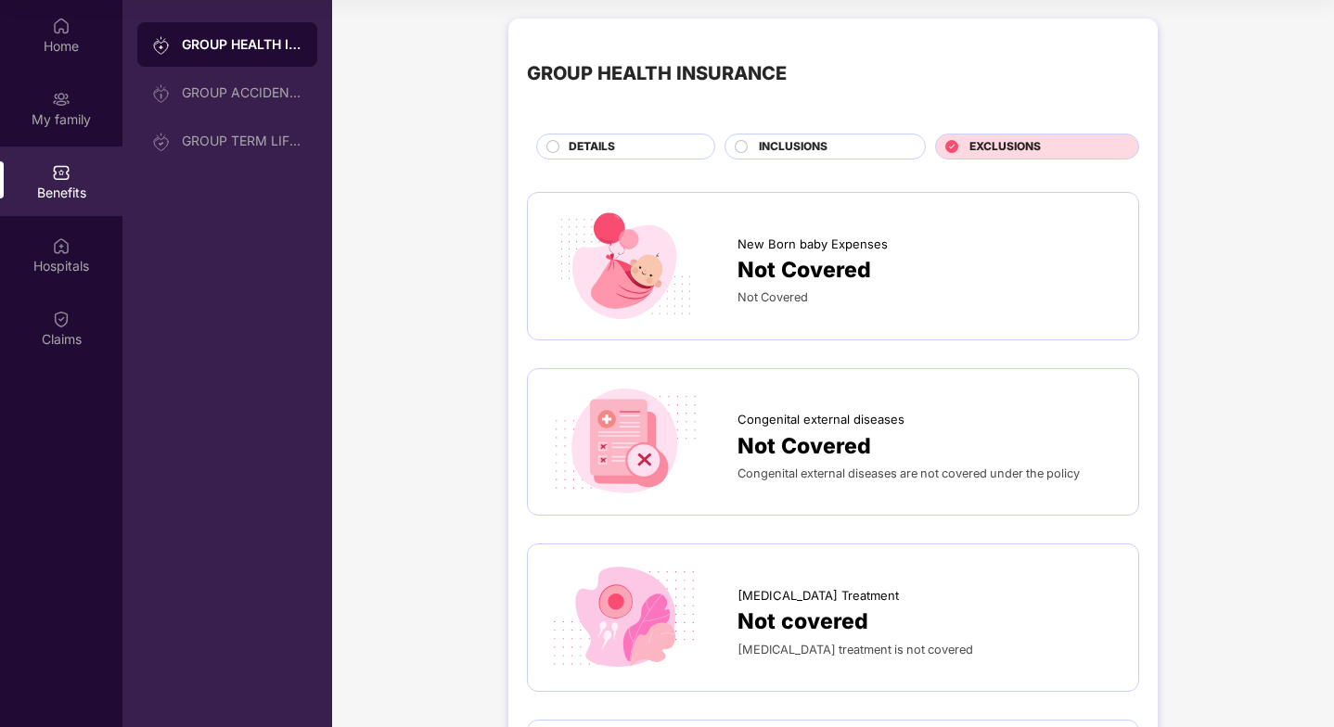
scroll to position [0, 0]
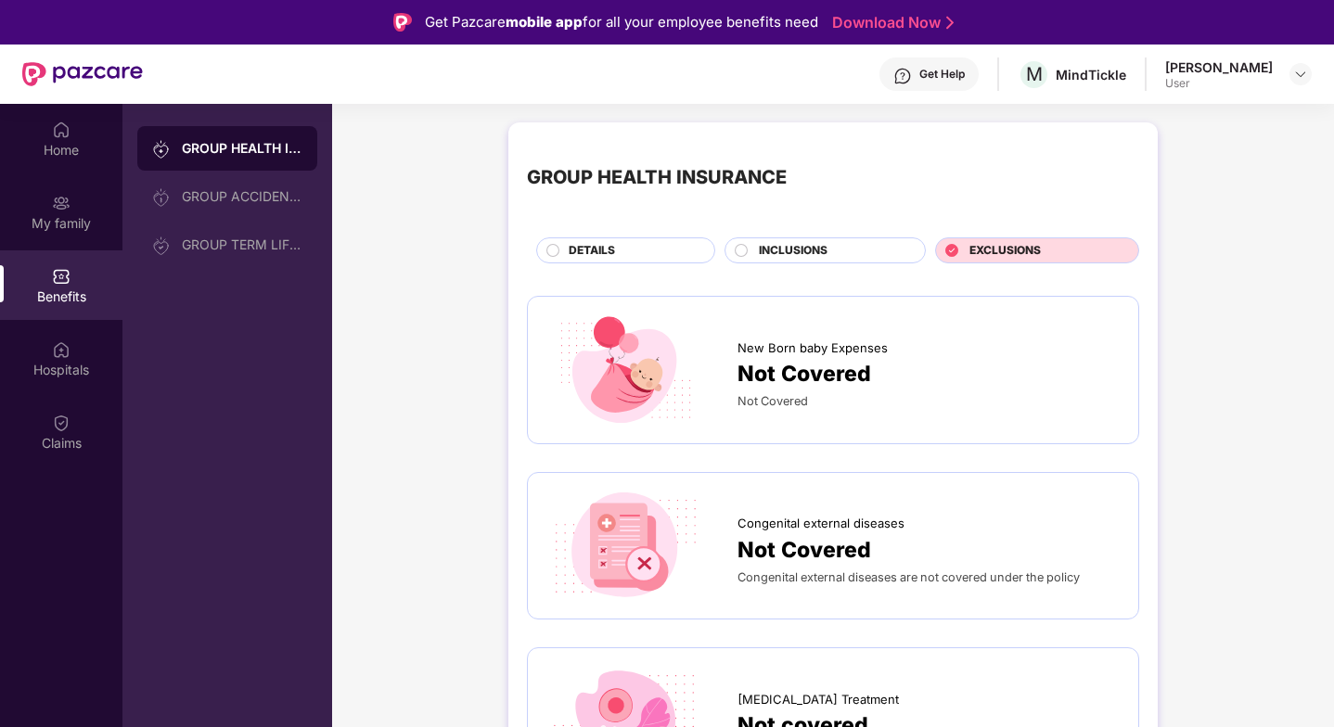
click at [1300, 78] on img at bounding box center [1300, 74] width 15 height 15
